Goal: Transaction & Acquisition: Purchase product/service

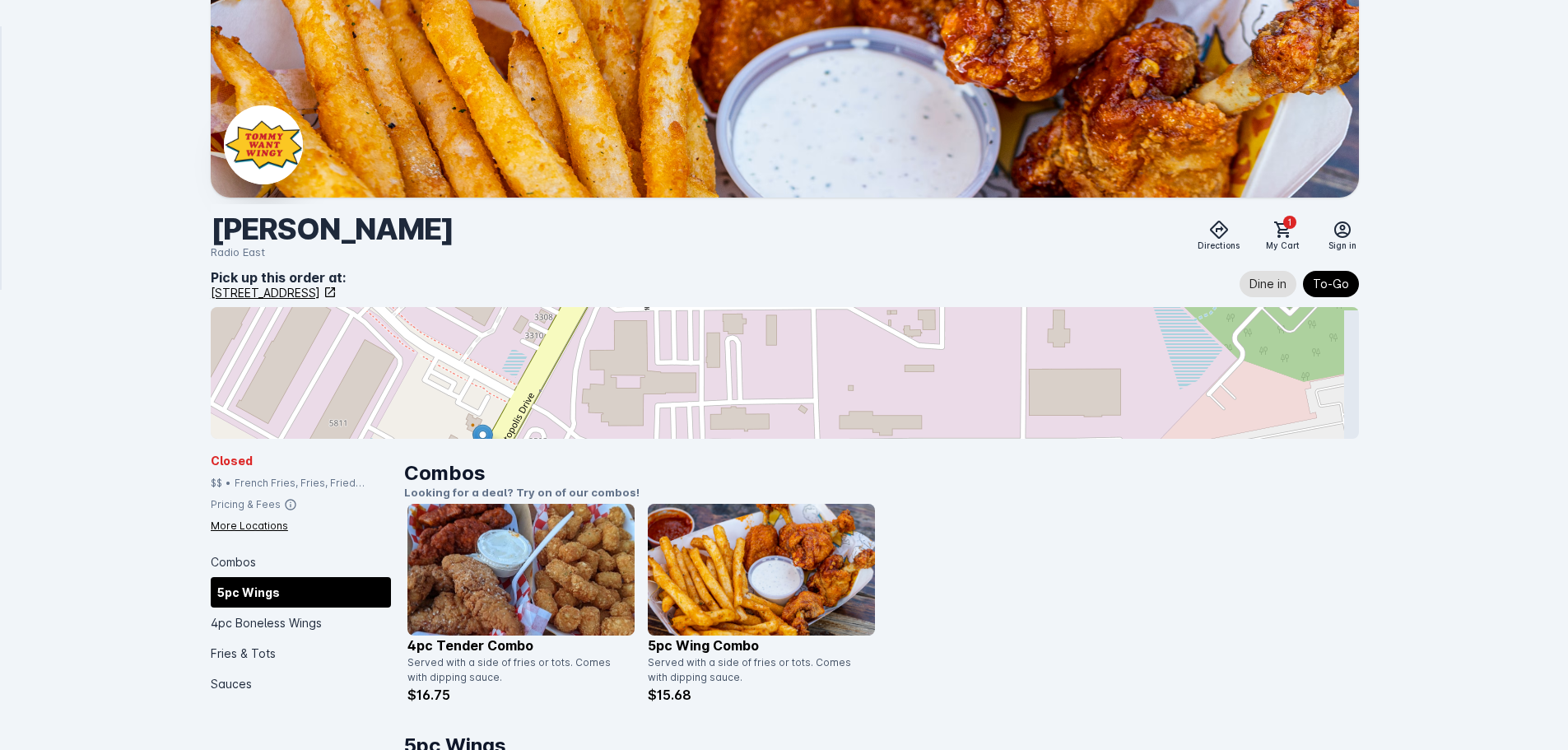
scroll to position [820, 0]
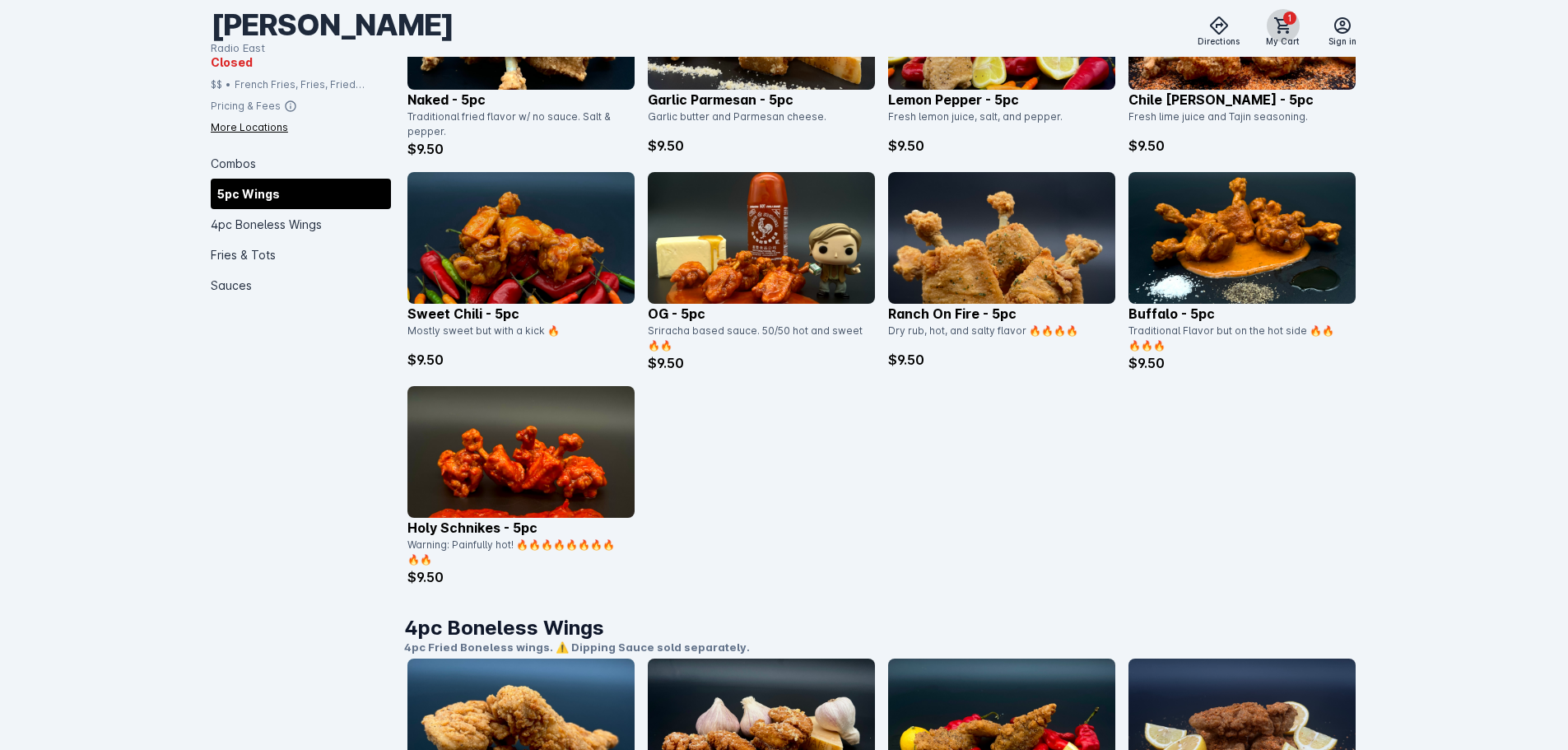
click at [1281, 38] on span at bounding box center [1283, 25] width 39 height 39
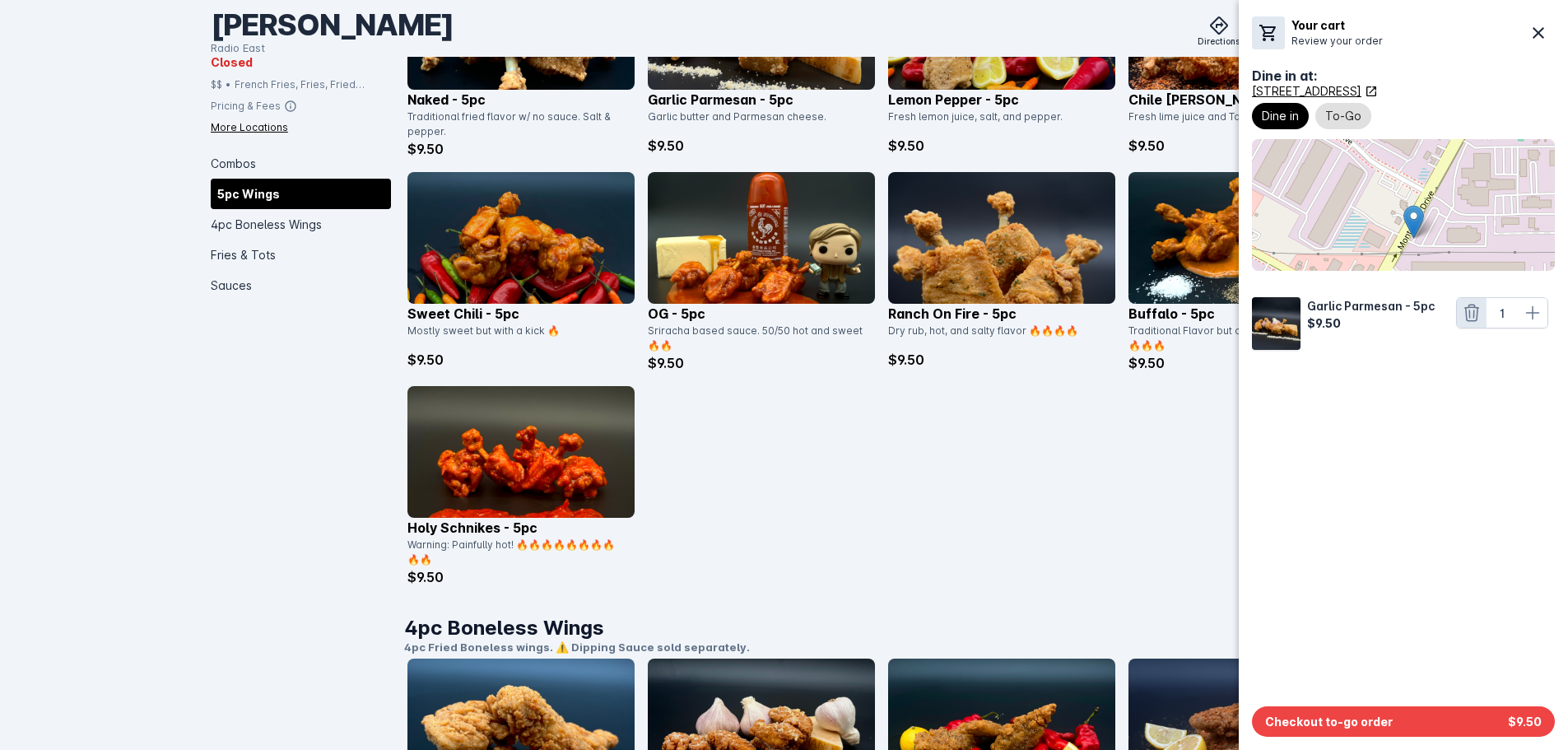
click at [1477, 314] on icon at bounding box center [1471, 313] width 14 height 16
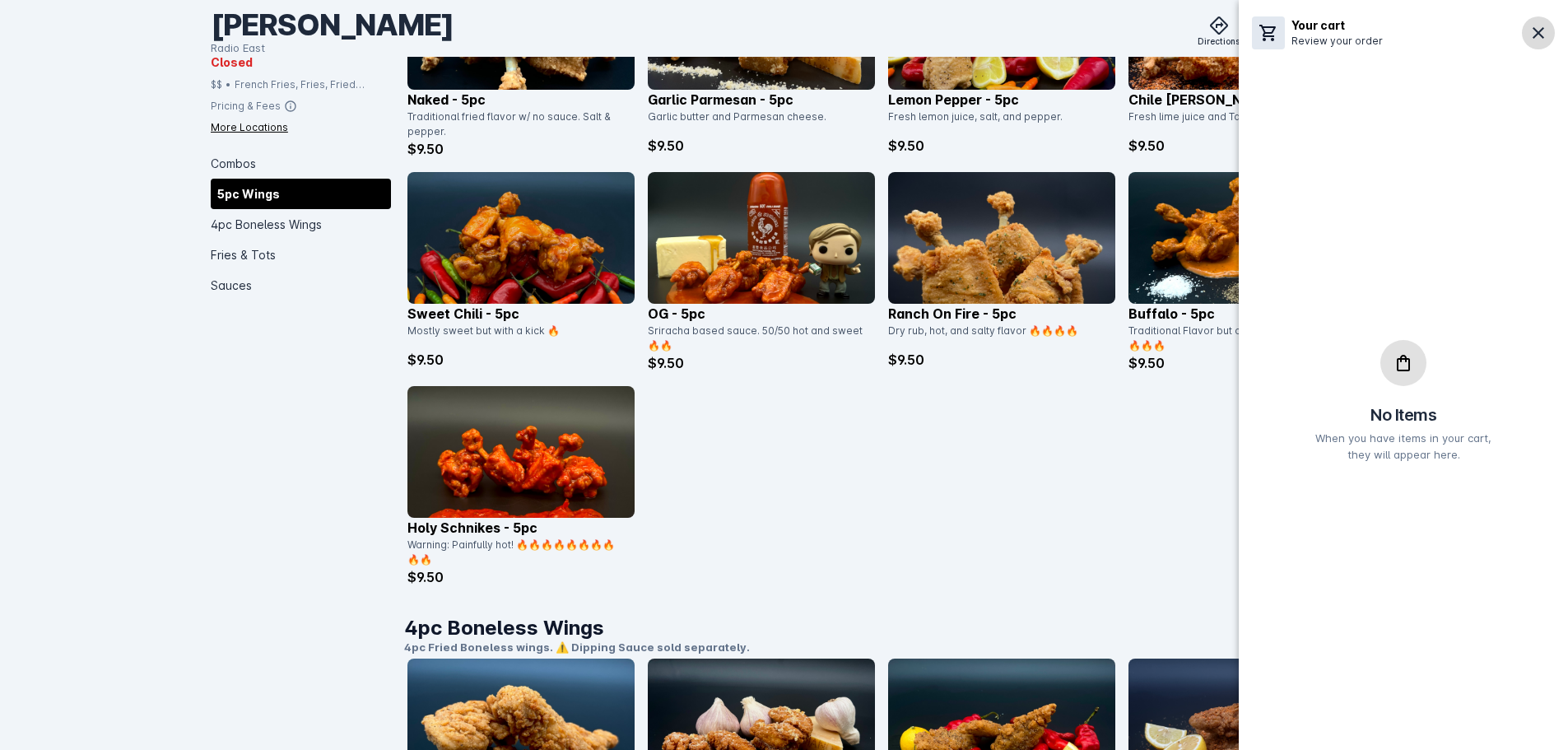
click at [1538, 30] on icon at bounding box center [1539, 33] width 20 height 20
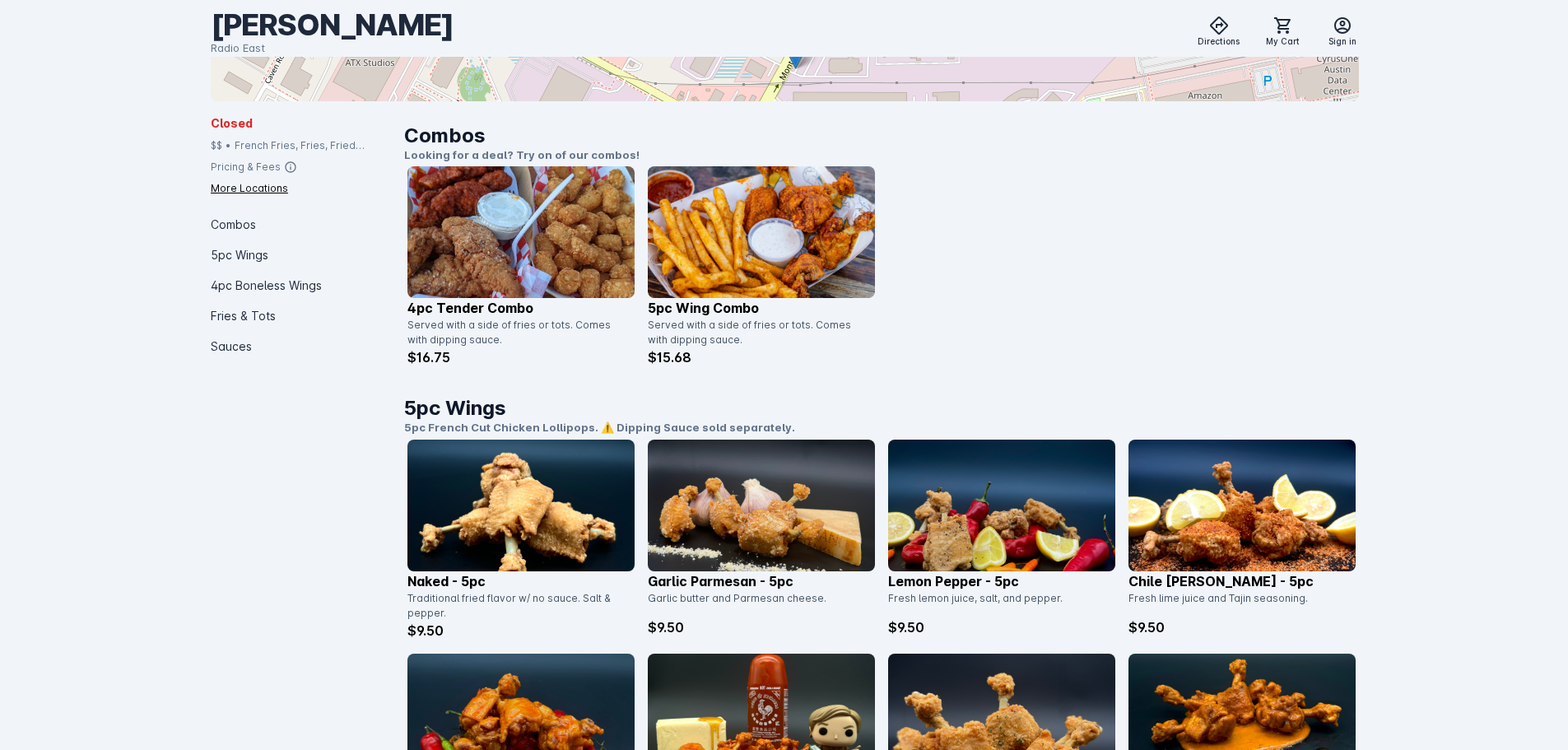
scroll to position [342, 0]
